Goal: Find contact information: Find contact information

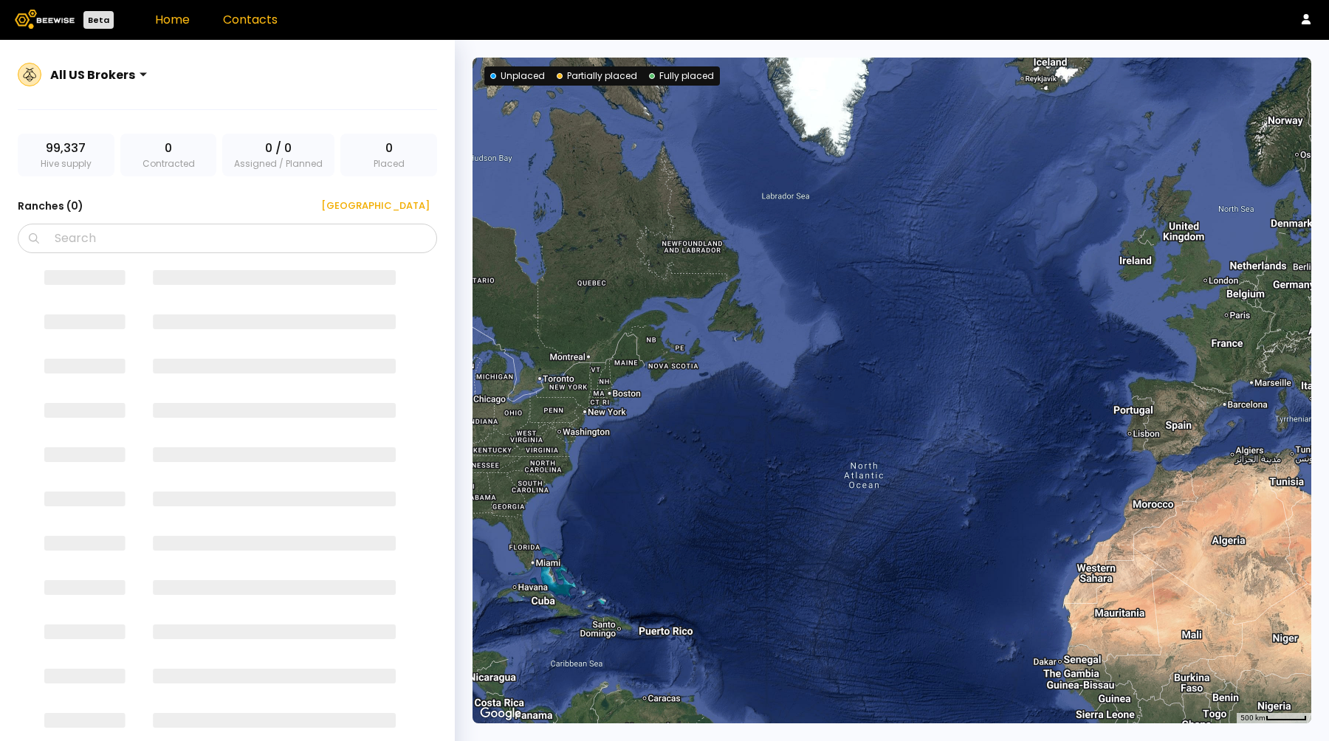
click at [255, 19] on link "Contacts" at bounding box center [250, 19] width 55 height 17
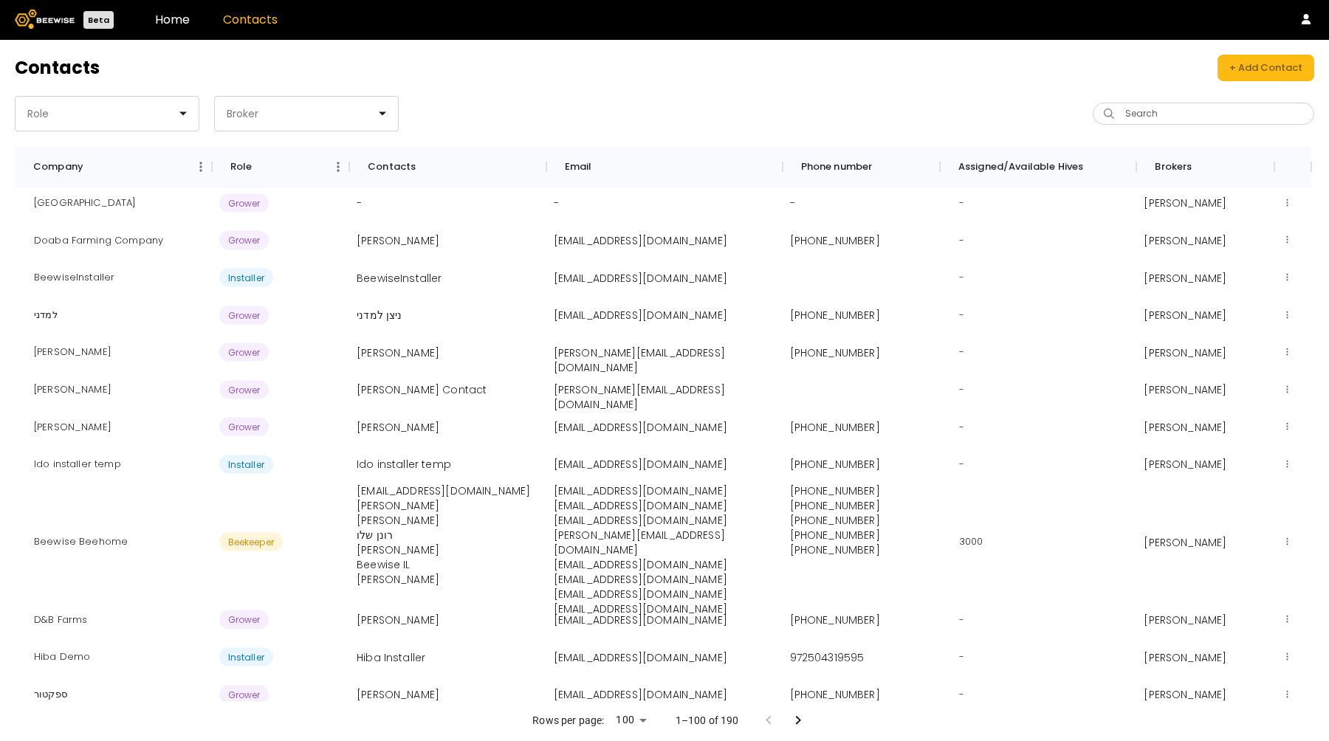
scroll to position [2434, 0]
